Goal: Find specific page/section: Find specific page/section

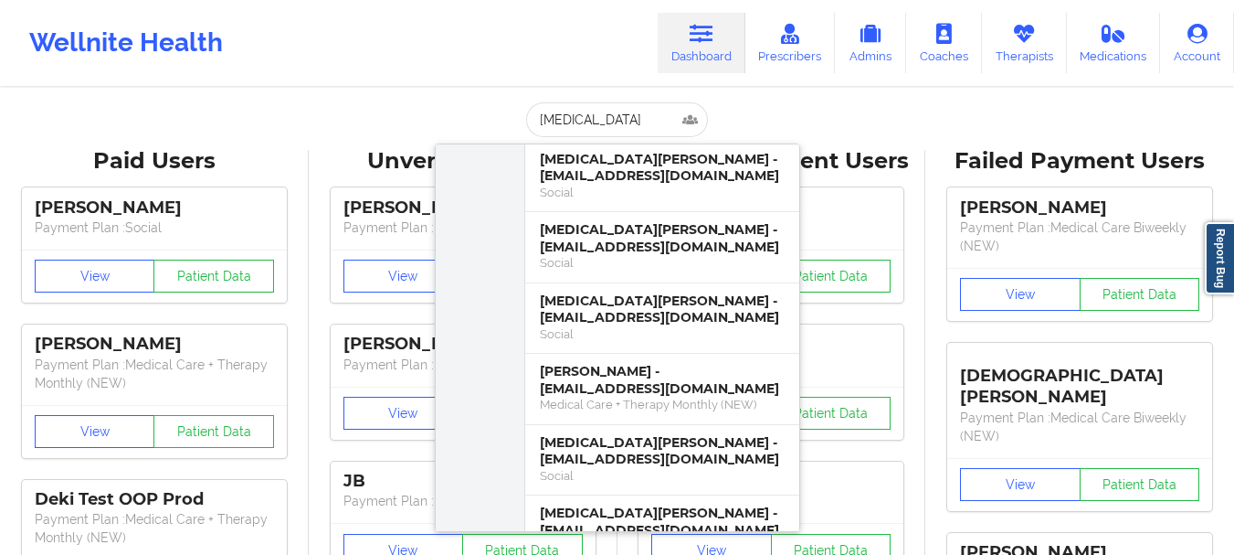
scroll to position [872, 0]
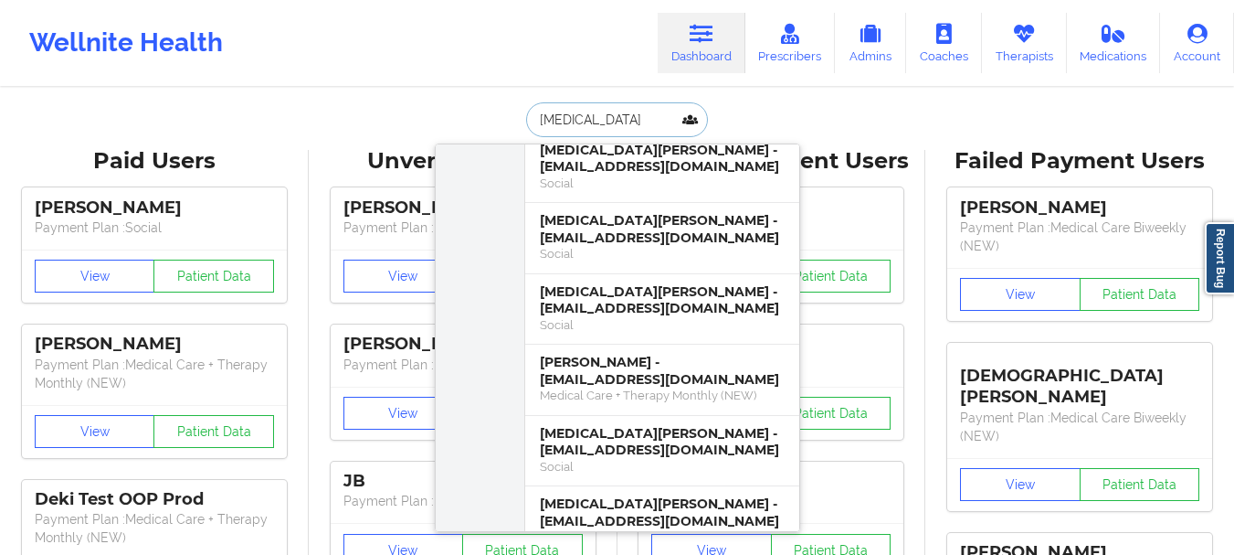
click at [546, 115] on input "KYRA" at bounding box center [616, 119] width 181 height 35
paste input "Capricia Alexis"
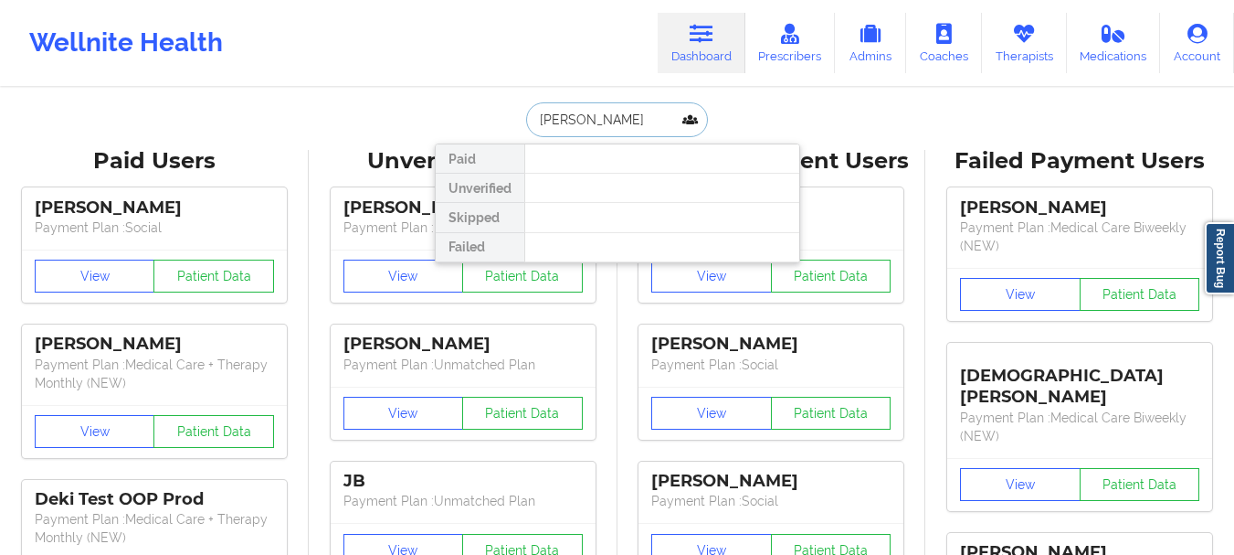
scroll to position [0, 0]
click at [613, 119] on input "Capricia Alexis" at bounding box center [616, 119] width 181 height 35
type input "Capricia"
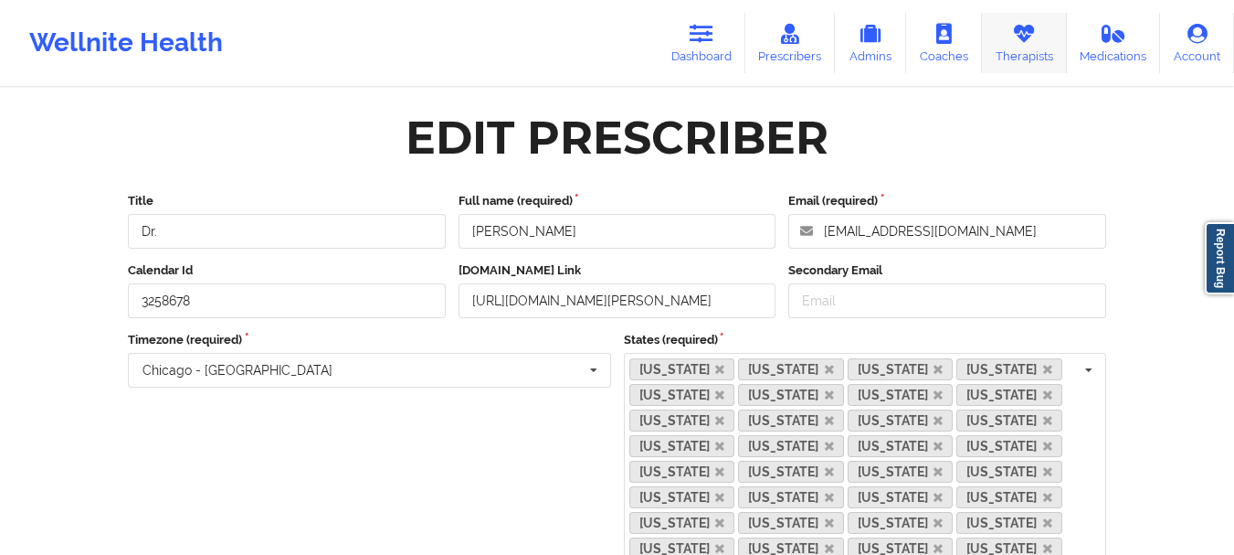
click at [1010, 38] on link "Therapists" at bounding box center [1024, 43] width 85 height 60
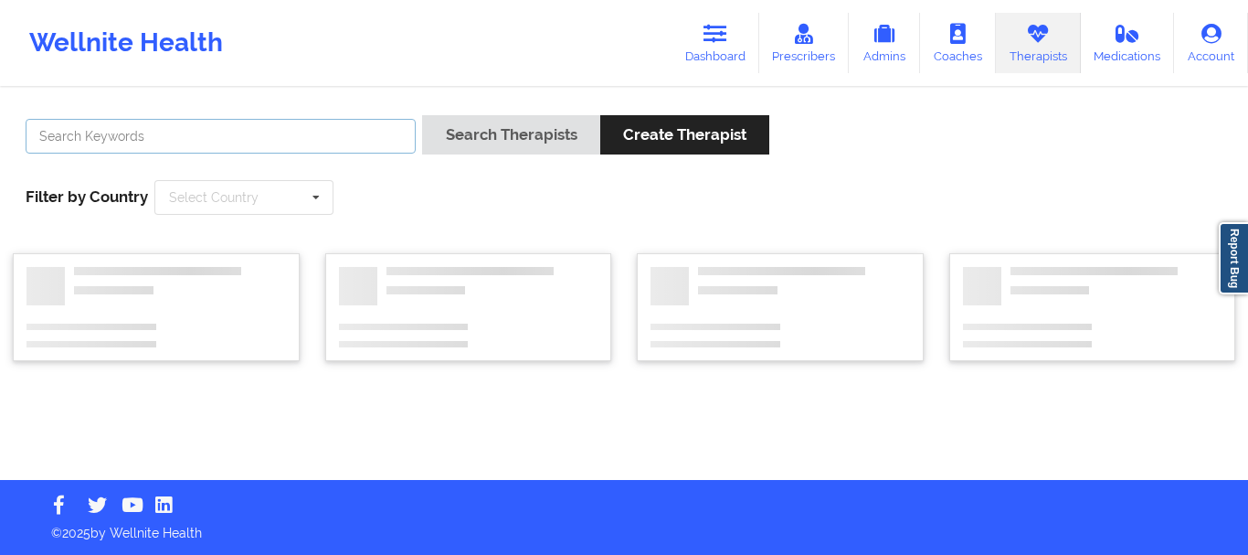
click at [318, 128] on input "text" at bounding box center [221, 136] width 390 height 35
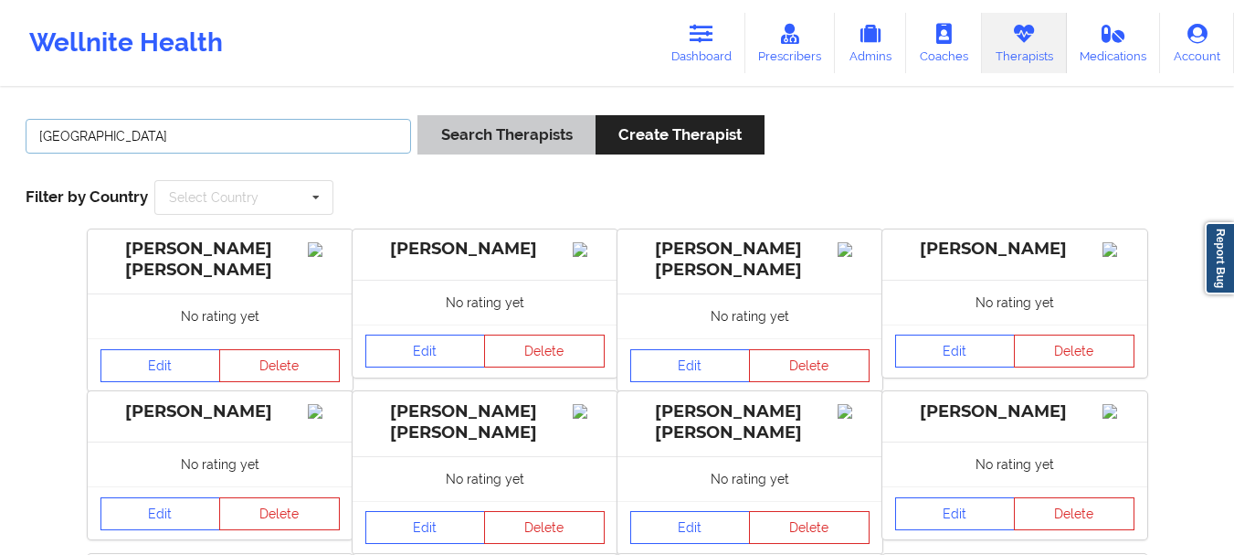
type input "[GEOGRAPHIC_DATA]"
click at [479, 137] on button "Search Therapists" at bounding box center [505, 134] width 177 height 39
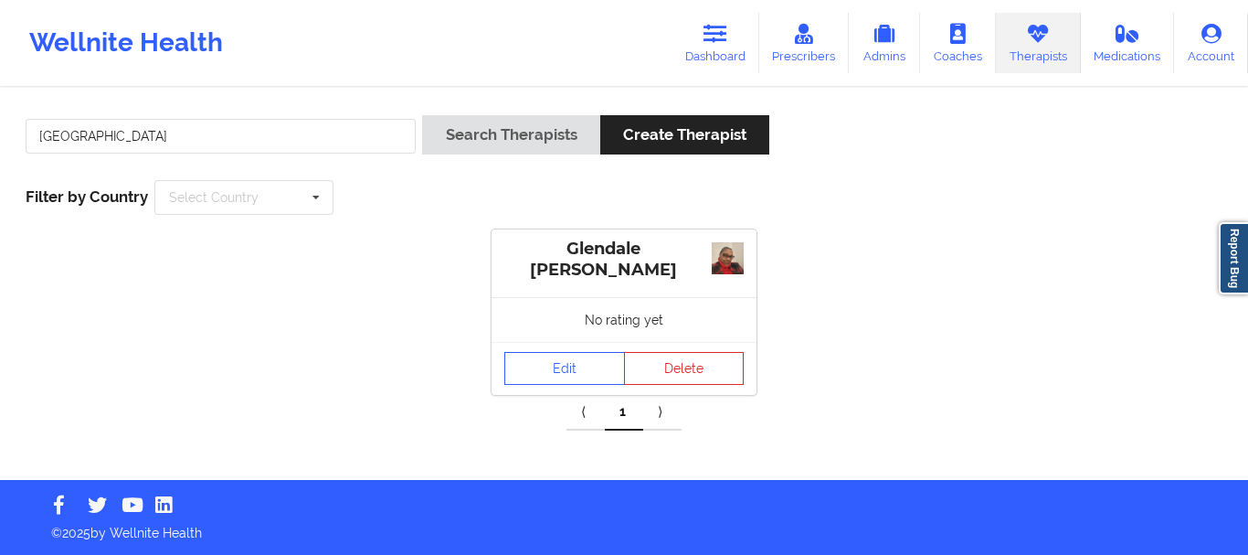
click at [553, 340] on div "No rating yet" at bounding box center [623, 319] width 265 height 45
click at [575, 374] on link "Edit" at bounding box center [564, 368] width 121 height 33
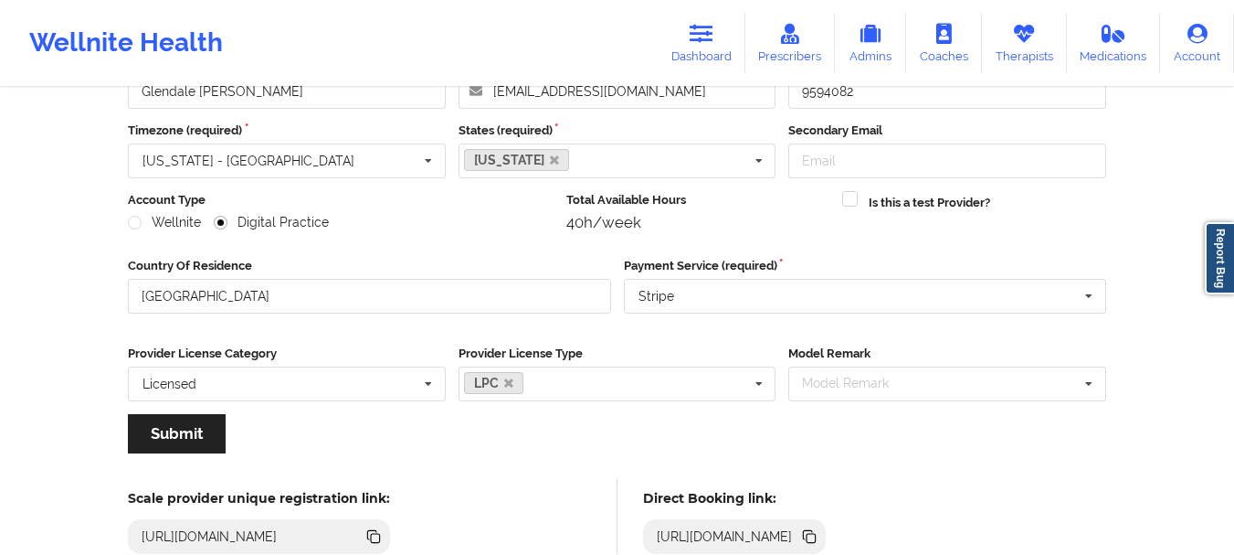
scroll to position [265, 0]
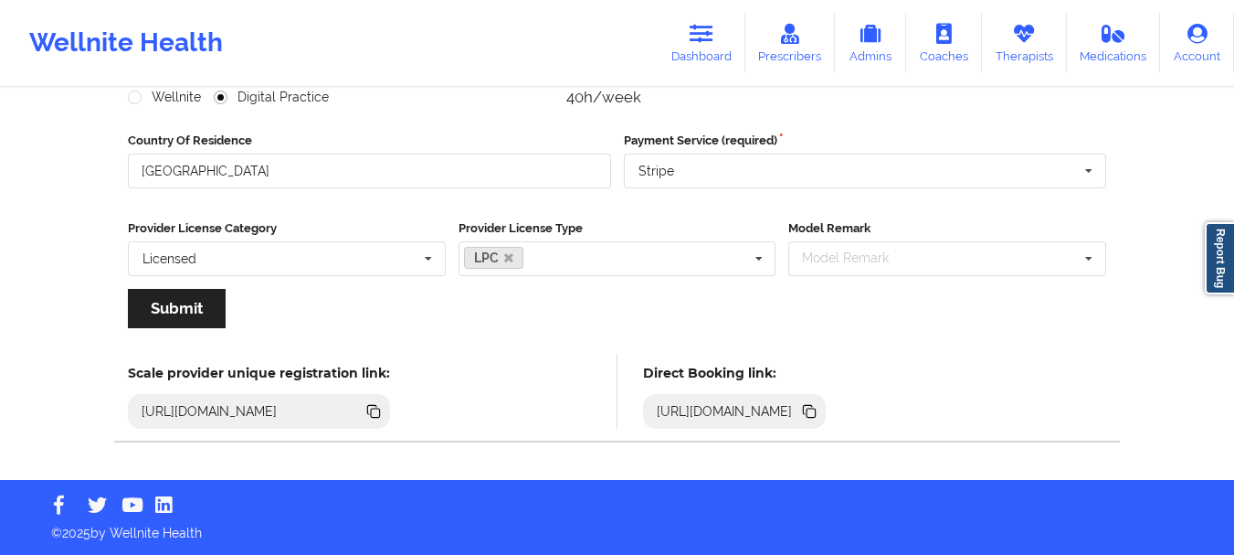
click at [816, 414] on icon at bounding box center [811, 412] width 9 height 9
